Goal: Information Seeking & Learning: Learn about a topic

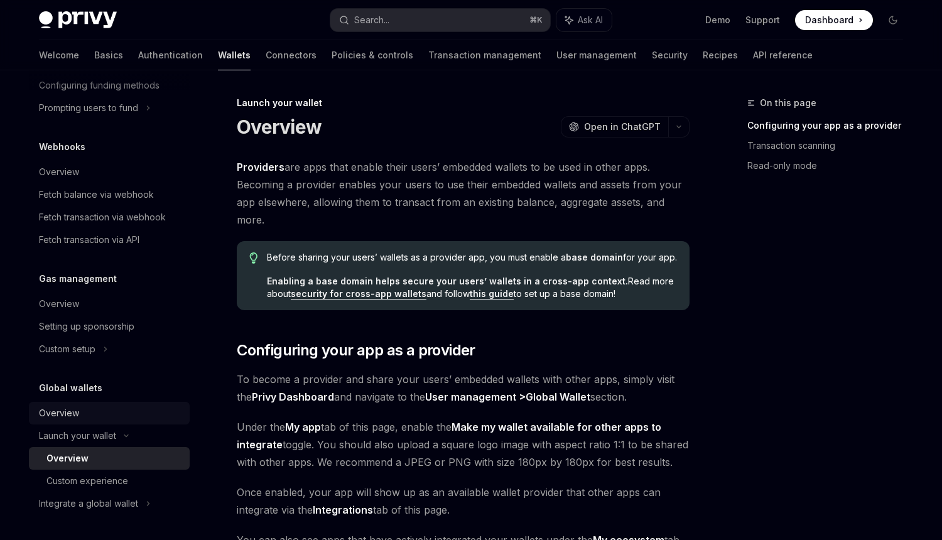
click at [73, 410] on div "Overview" at bounding box center [59, 413] width 40 height 15
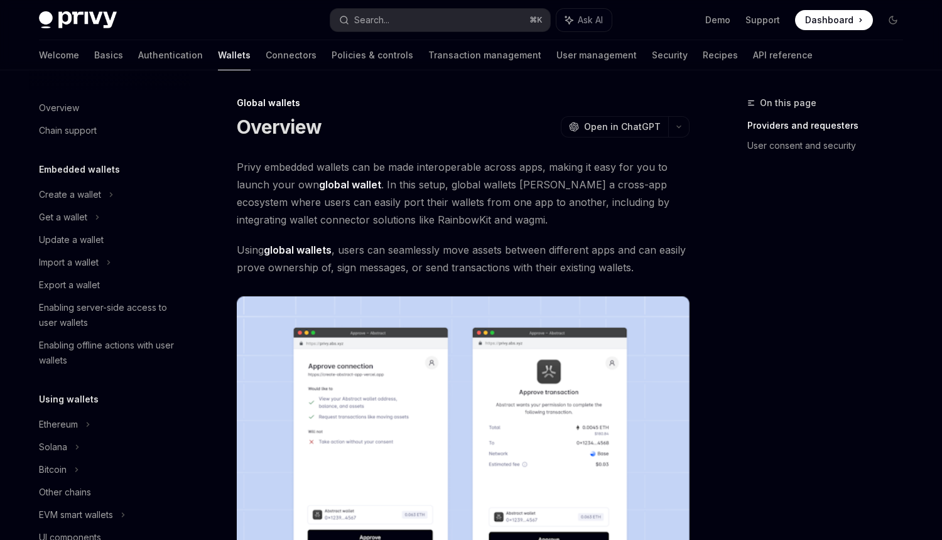
click at [90, 170] on h5 "Embedded wallets" at bounding box center [79, 169] width 81 height 15
click at [83, 195] on div "Create a wallet" at bounding box center [70, 194] width 62 height 15
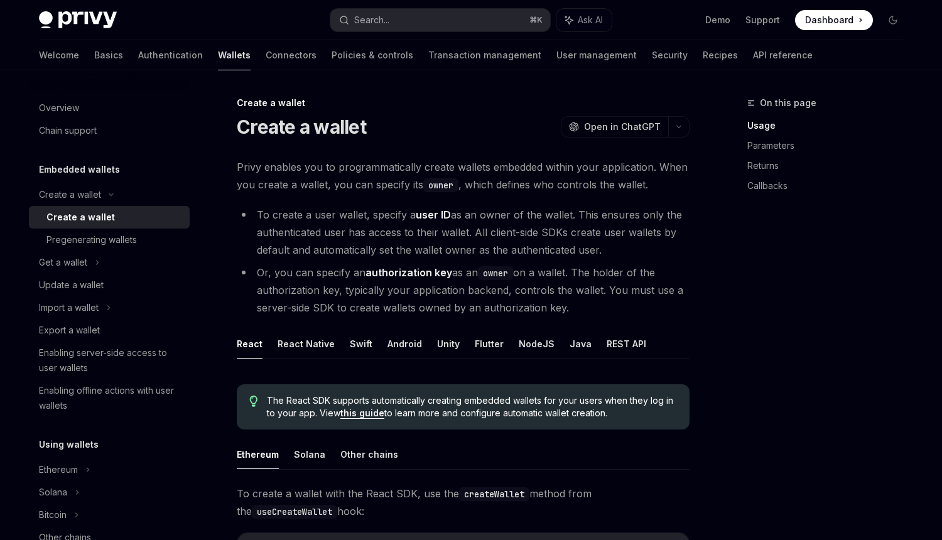
click at [297, 170] on span "Privy enables you to programmatically create wallets embedded within your appli…" at bounding box center [463, 175] width 453 height 35
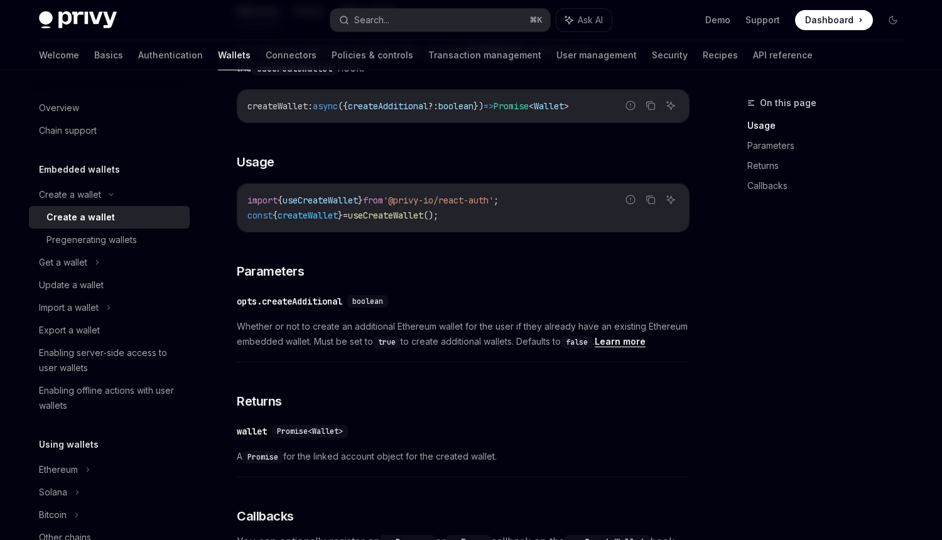
scroll to position [445, 0]
click at [84, 253] on div "Get a wallet" at bounding box center [109, 262] width 161 height 23
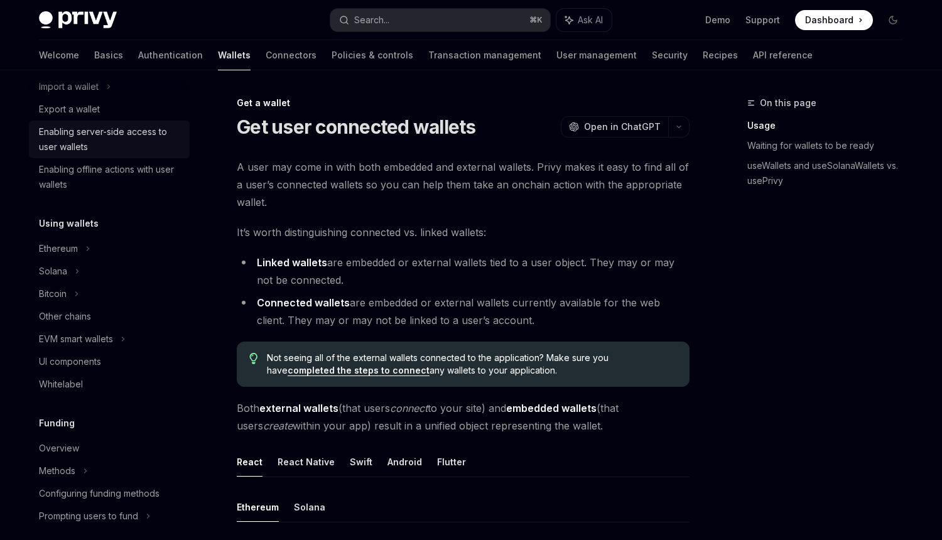
scroll to position [296, 0]
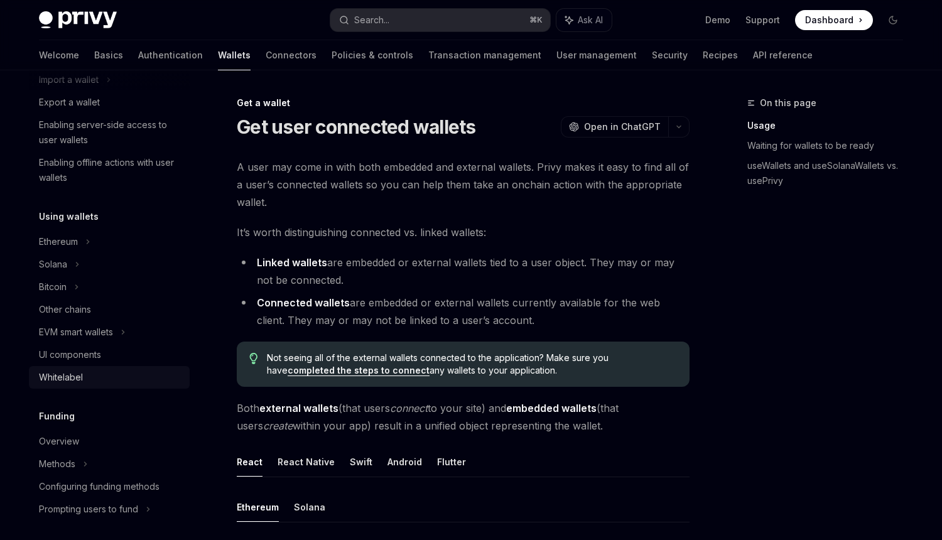
click at [61, 385] on link "Whitelabel" at bounding box center [109, 377] width 161 height 23
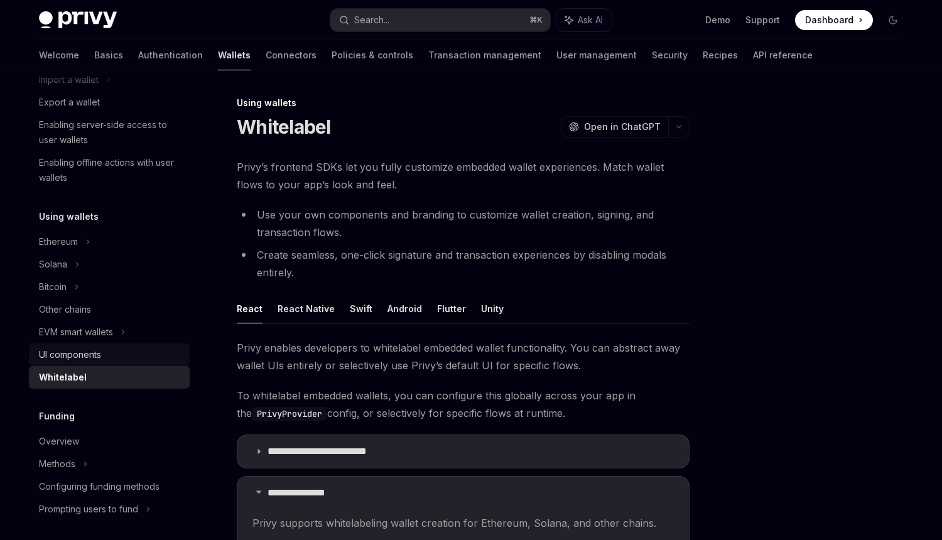
click at [67, 356] on div "UI components" at bounding box center [70, 354] width 62 height 15
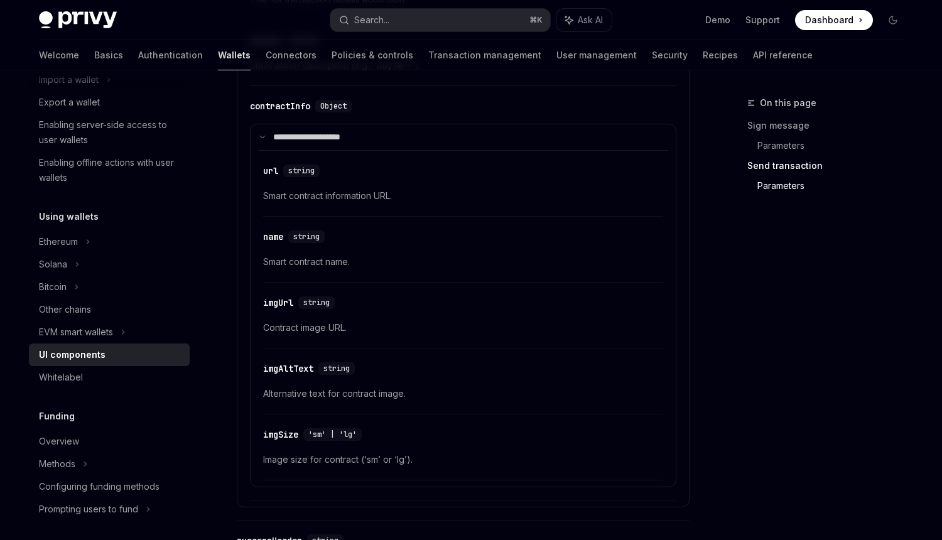
scroll to position [1925, 0]
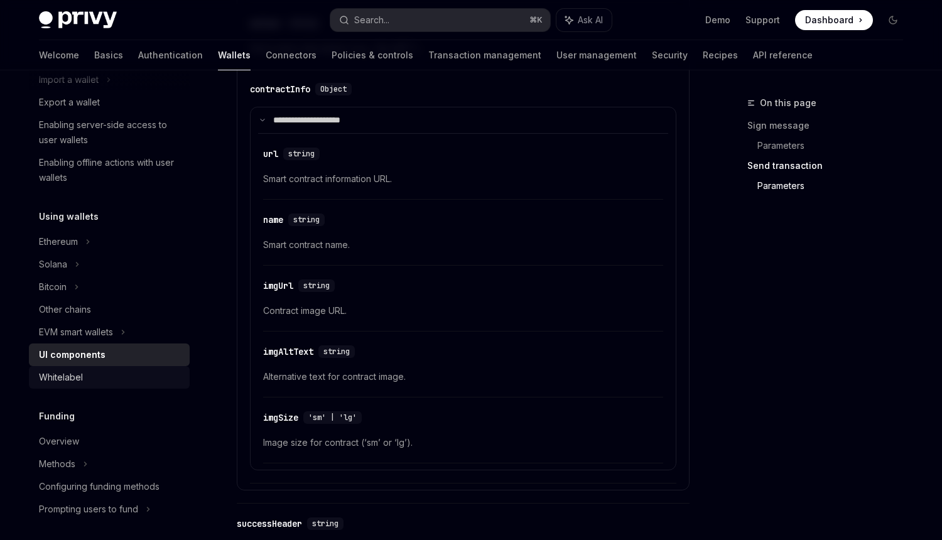
click at [165, 371] on div "Whitelabel" at bounding box center [110, 377] width 143 height 15
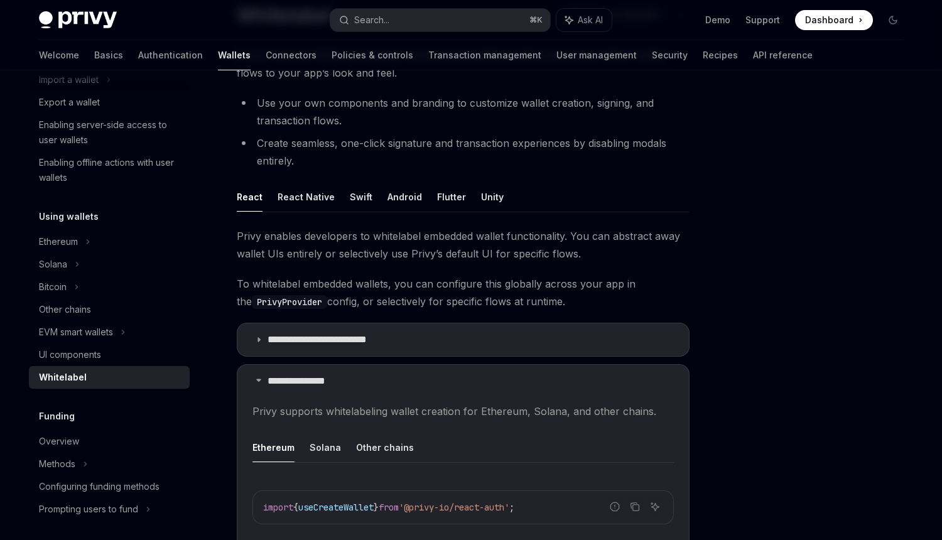
scroll to position [120, 0]
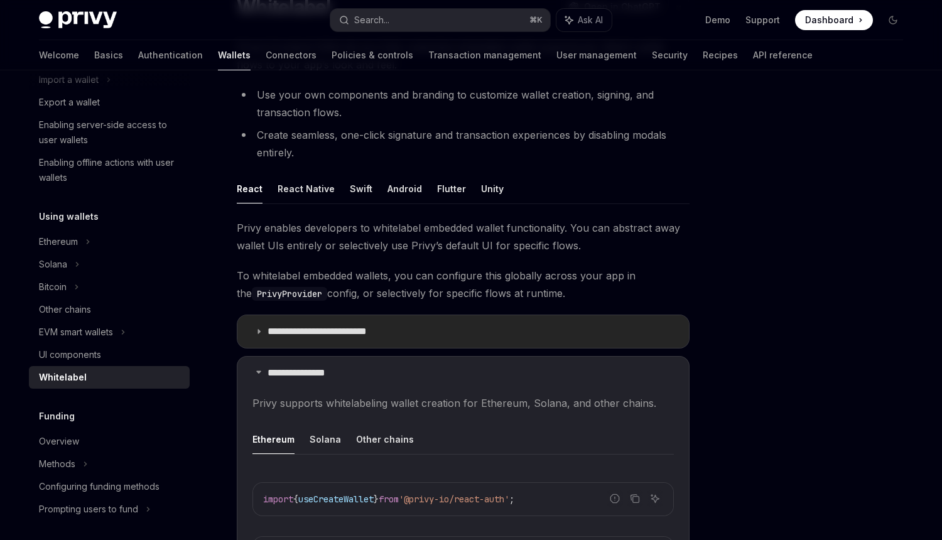
click at [322, 334] on p "**********" at bounding box center [328, 331] width 121 height 13
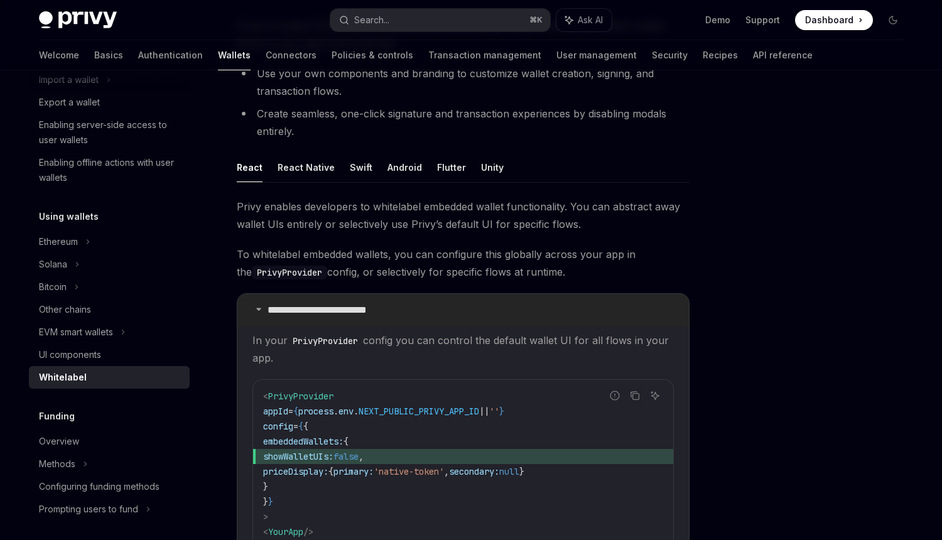
click at [323, 308] on p "**********" at bounding box center [328, 310] width 121 height 13
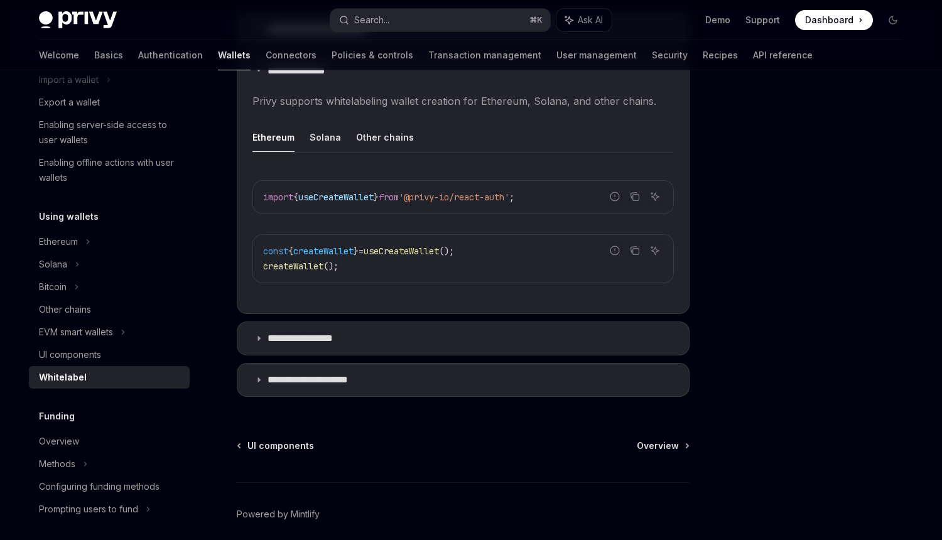
scroll to position [465, 0]
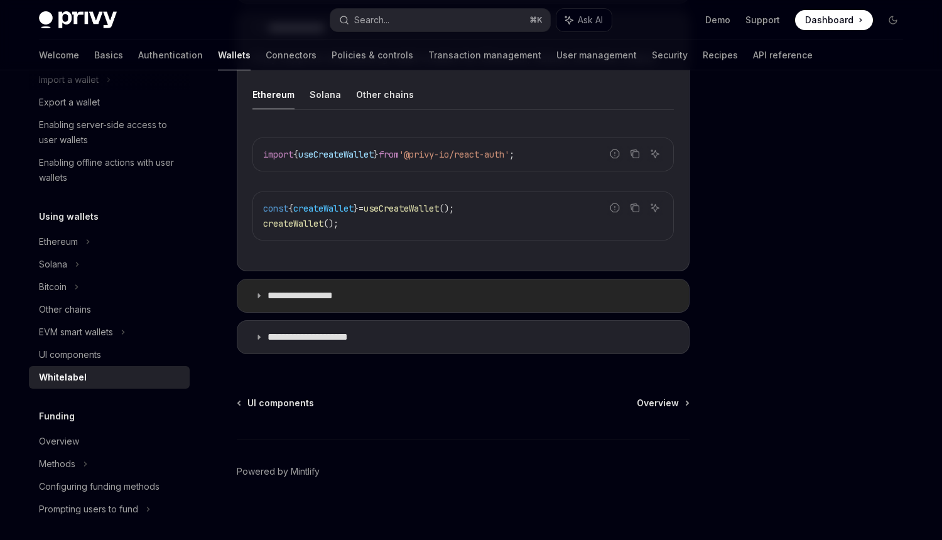
click at [317, 290] on p "**********" at bounding box center [313, 296] width 90 height 13
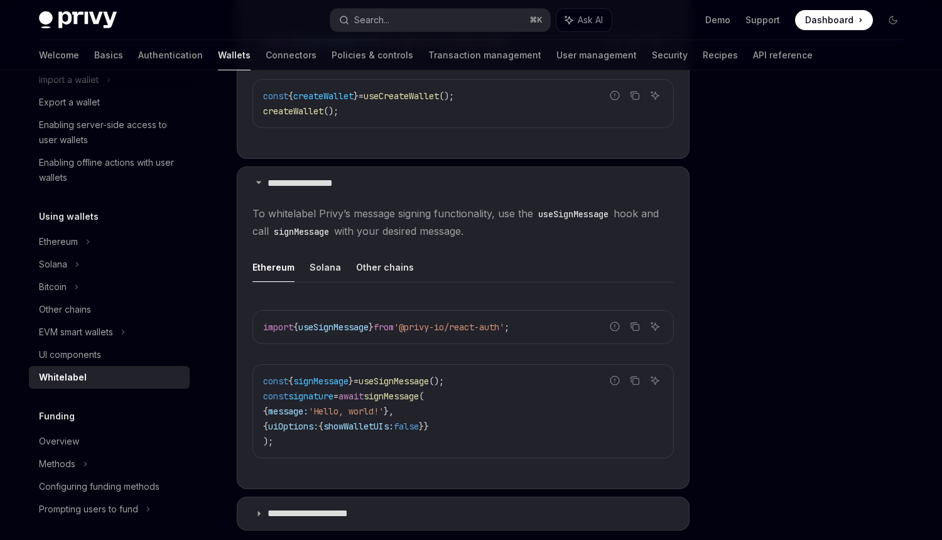
scroll to position [729, 0]
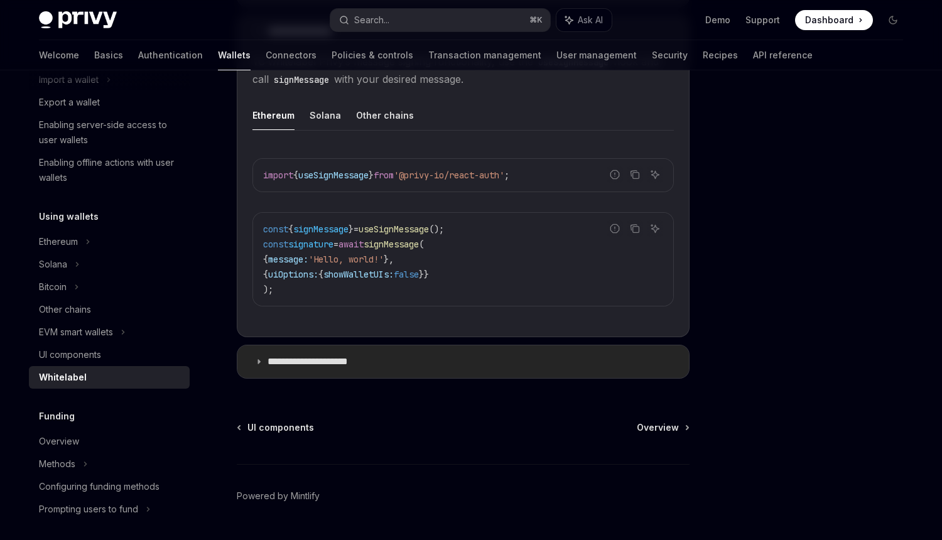
click at [465, 361] on summary "**********" at bounding box center [463, 361] width 452 height 33
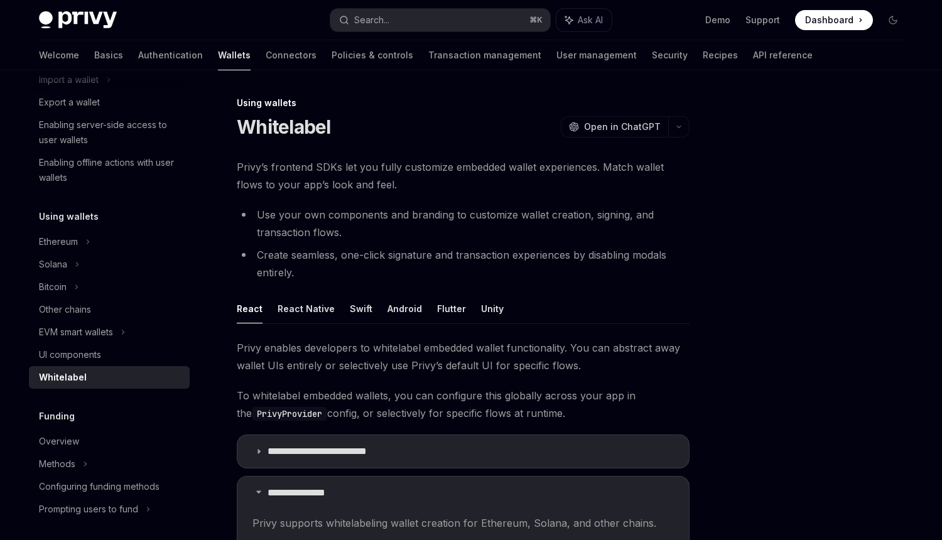
click at [380, 317] on ul "React React Native Swift Android Flutter Unity" at bounding box center [463, 309] width 453 height 30
click at [390, 312] on button "Android" at bounding box center [405, 309] width 35 height 30
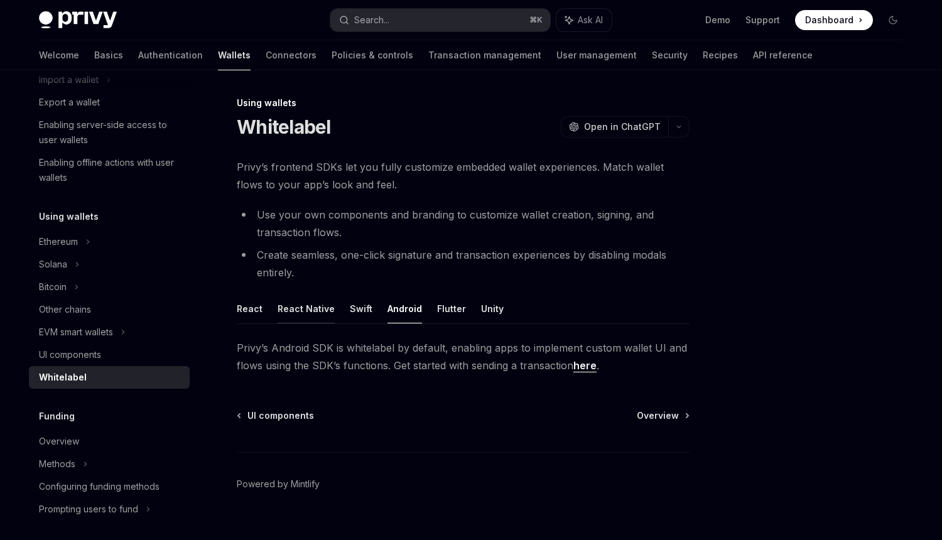
click at [313, 316] on button "React Native" at bounding box center [306, 309] width 57 height 30
type textarea "*"
click at [685, 131] on button "button" at bounding box center [678, 126] width 21 height 21
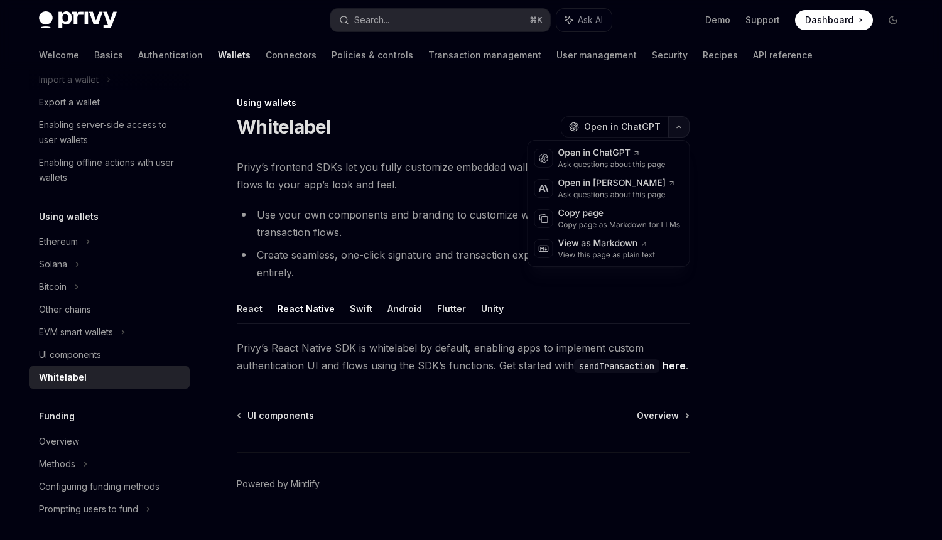
click at [685, 131] on button "button" at bounding box center [678, 126] width 21 height 21
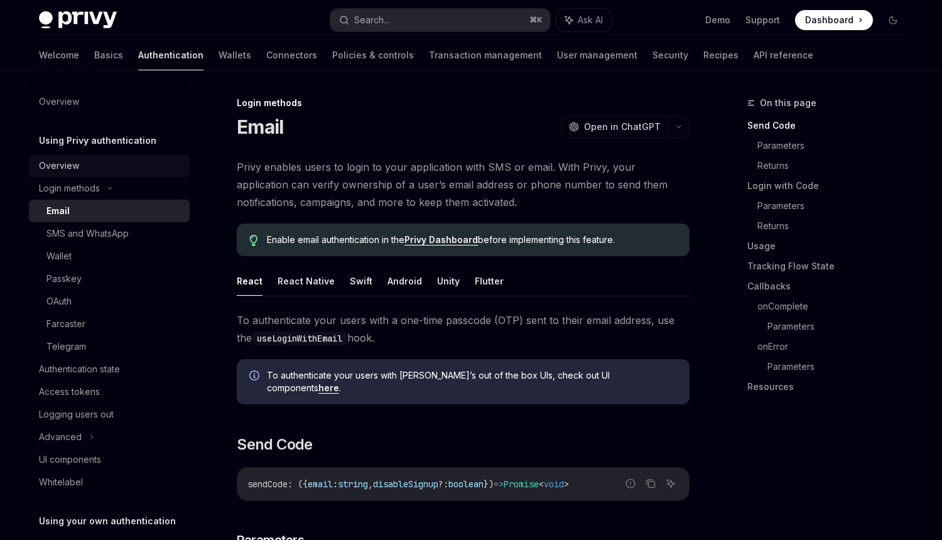
click at [67, 158] on link "Overview" at bounding box center [109, 166] width 161 height 23
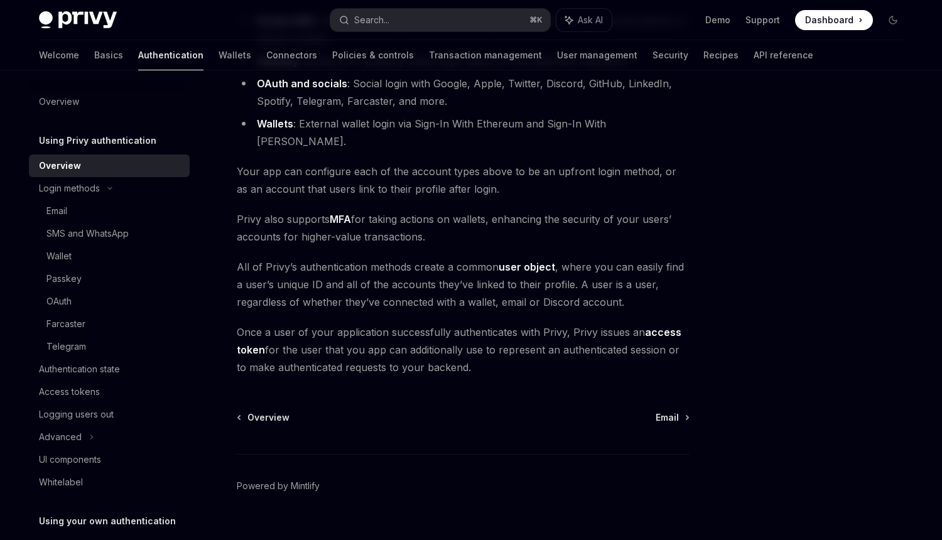
scroll to position [200, 0]
click at [81, 208] on div "Email" at bounding box center [114, 211] width 136 height 15
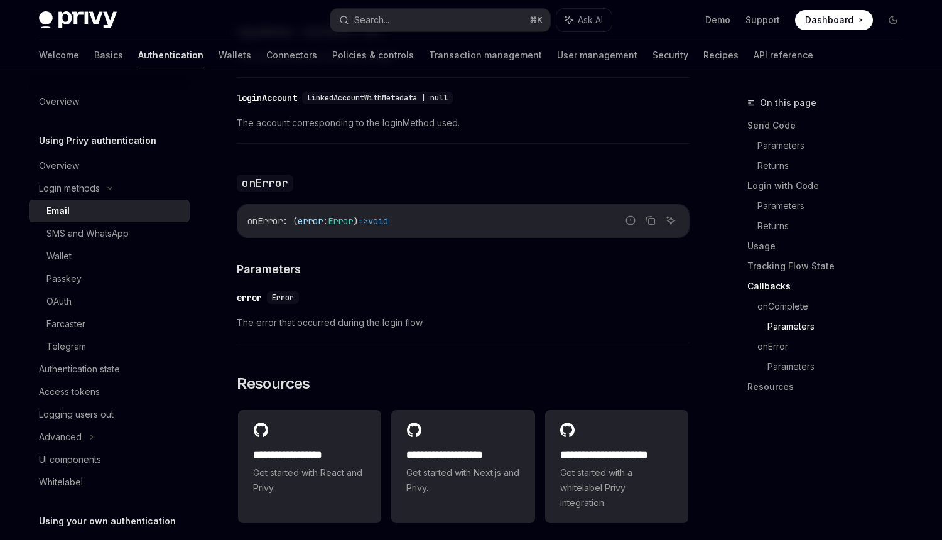
scroll to position [2501, 0]
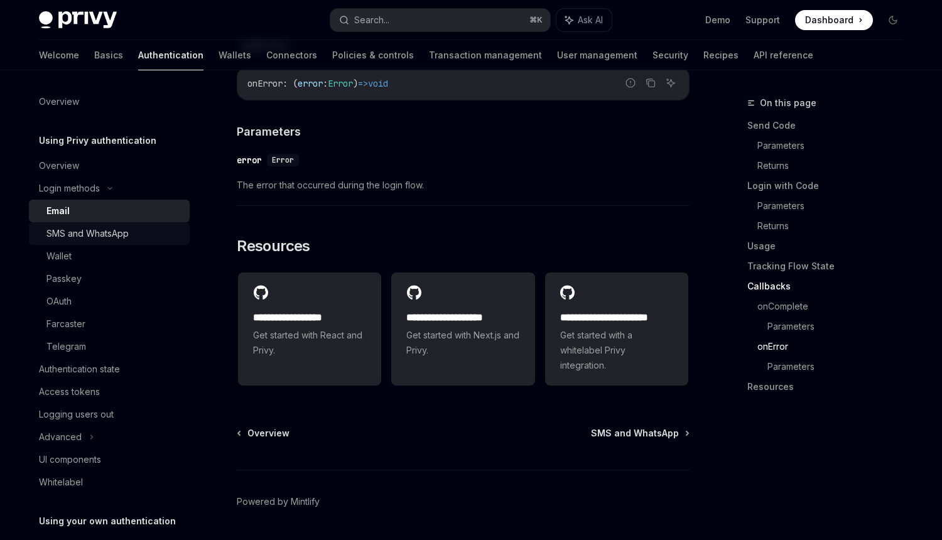
click at [107, 227] on div "SMS and WhatsApp" at bounding box center [87, 233] width 82 height 15
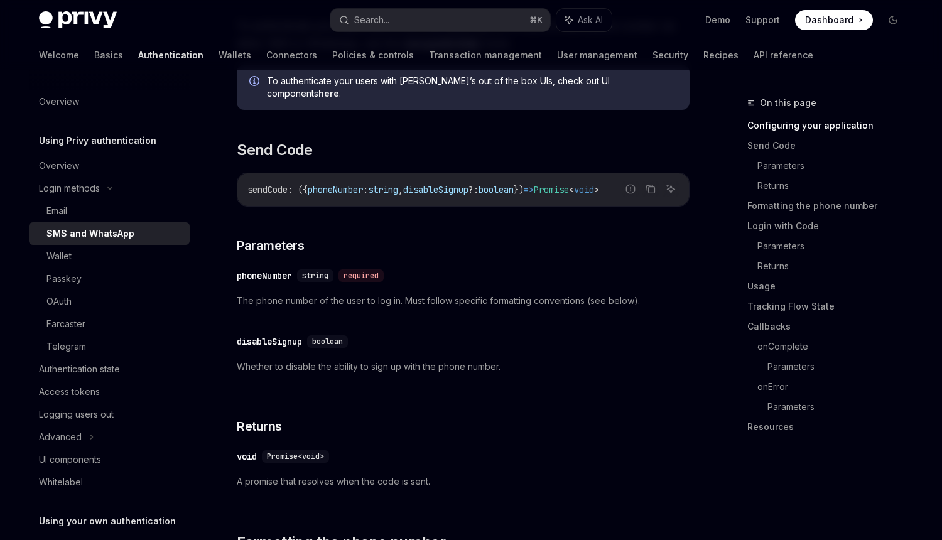
scroll to position [660, 0]
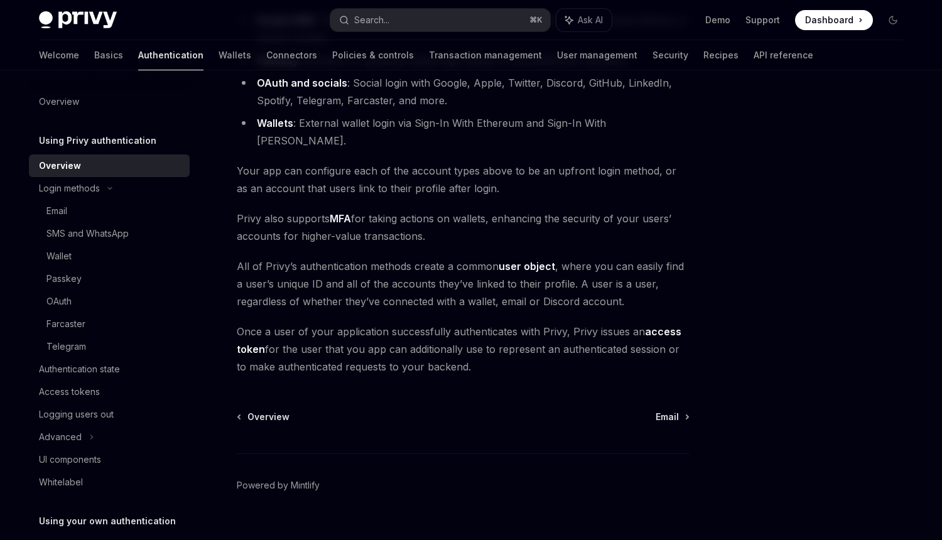
type textarea "*"
